Goal: Information Seeking & Learning: Learn about a topic

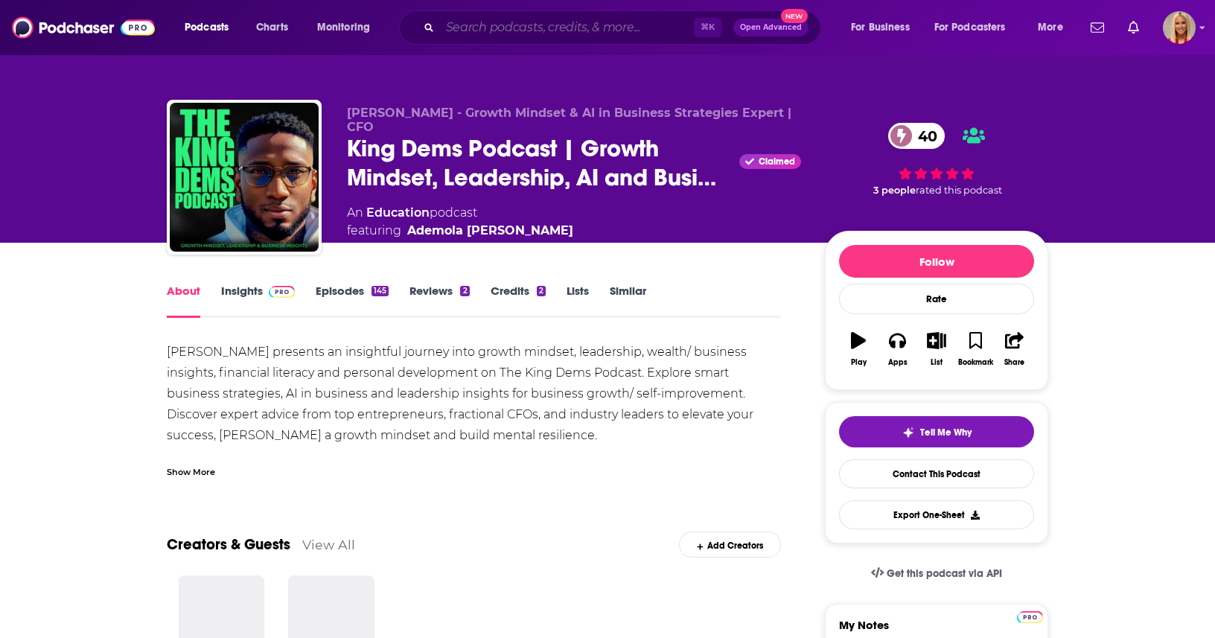
click at [540, 22] on input "Search podcasts, credits, & more..." at bounding box center [567, 28] width 254 height 24
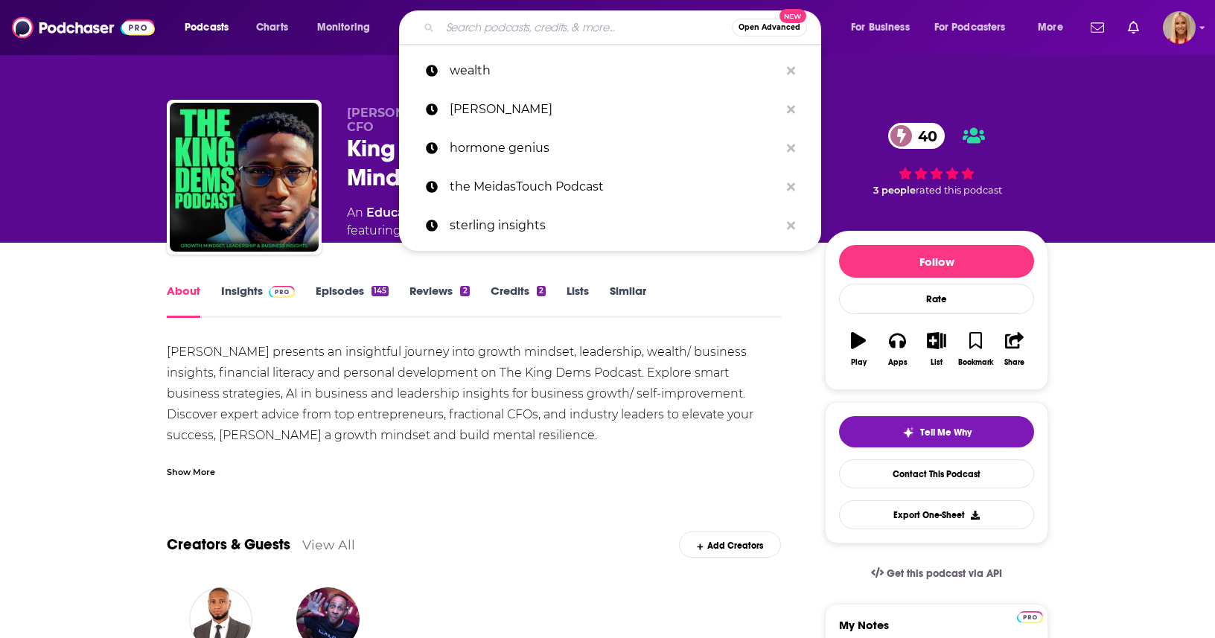
click at [240, 287] on link "Insights" at bounding box center [258, 301] width 74 height 34
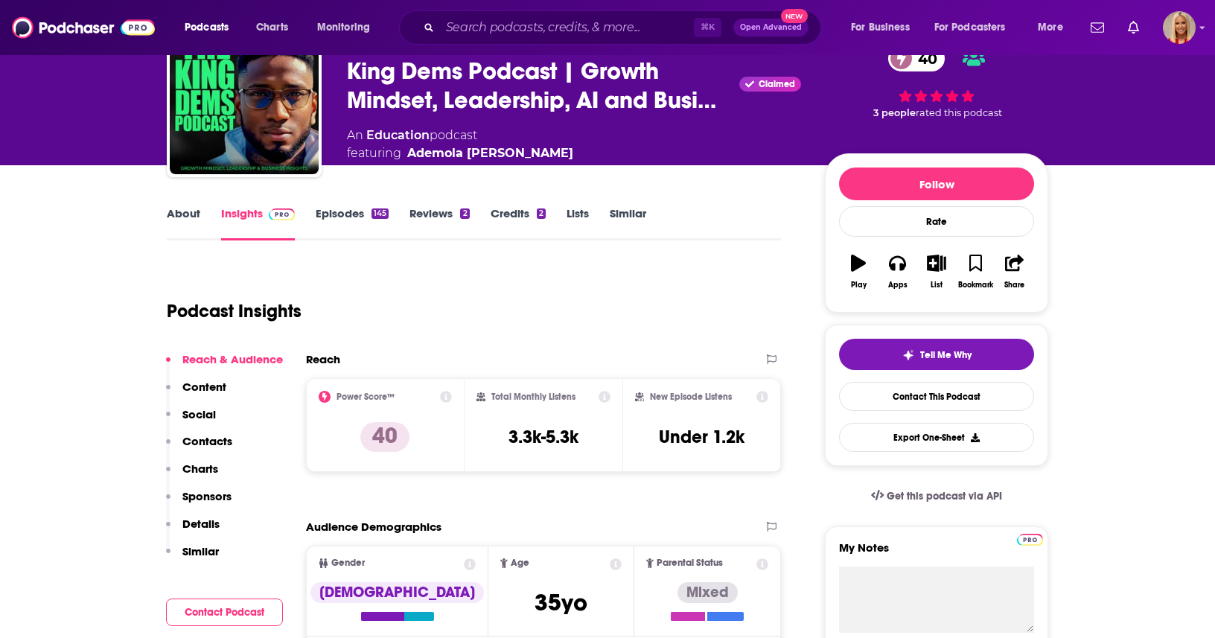
scroll to position [103, 0]
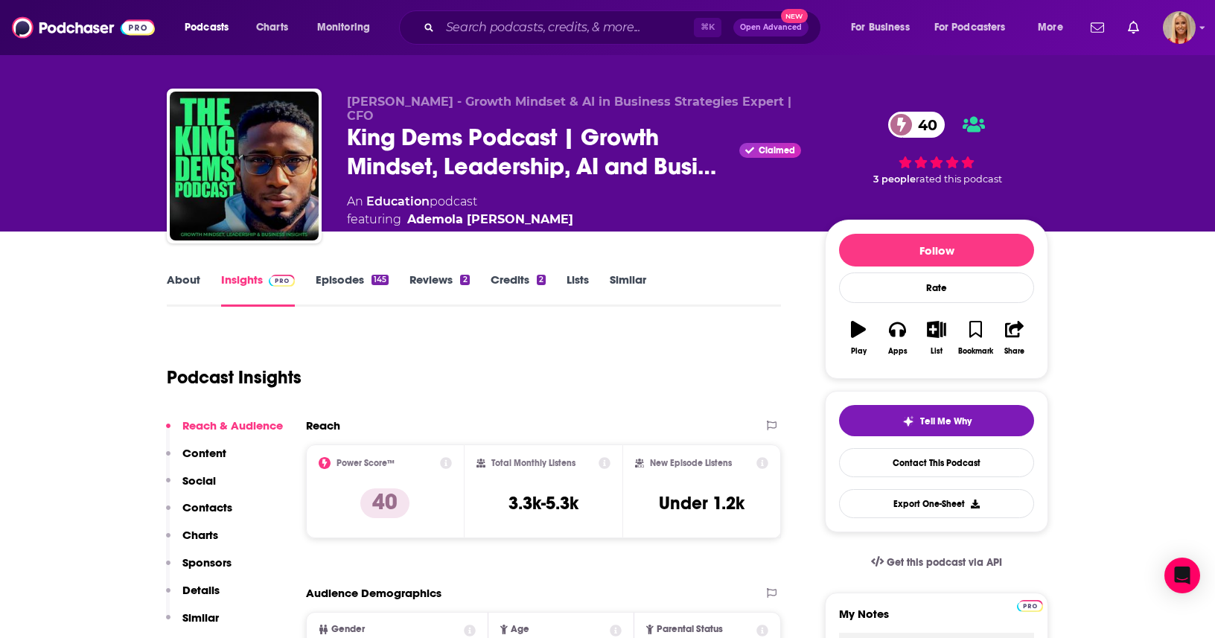
scroll to position [0, 0]
